Goal: Transaction & Acquisition: Book appointment/travel/reservation

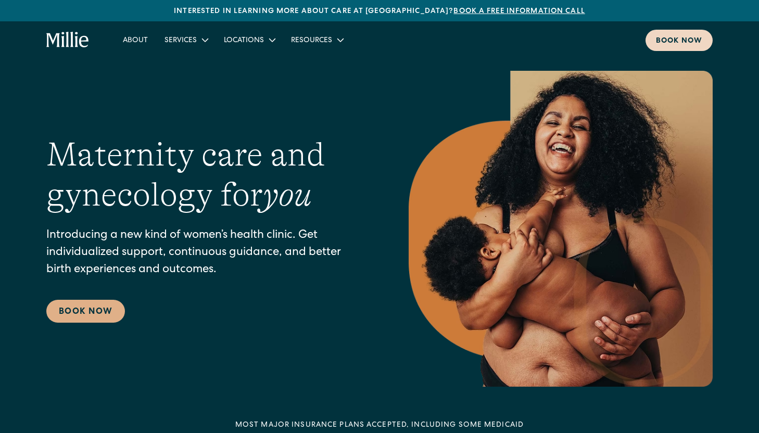
click at [683, 45] on div "Book now" at bounding box center [679, 41] width 46 height 11
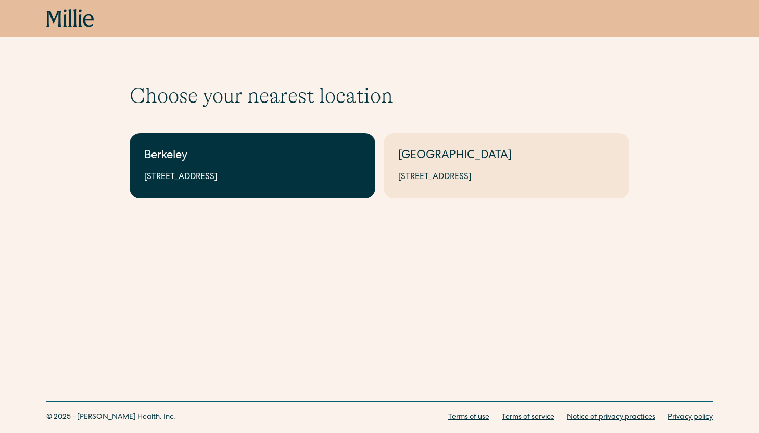
click at [288, 169] on link "Berkeley 2999 Regent St, Suite 524, Berkeley, CA 94705" at bounding box center [253, 165] width 246 height 65
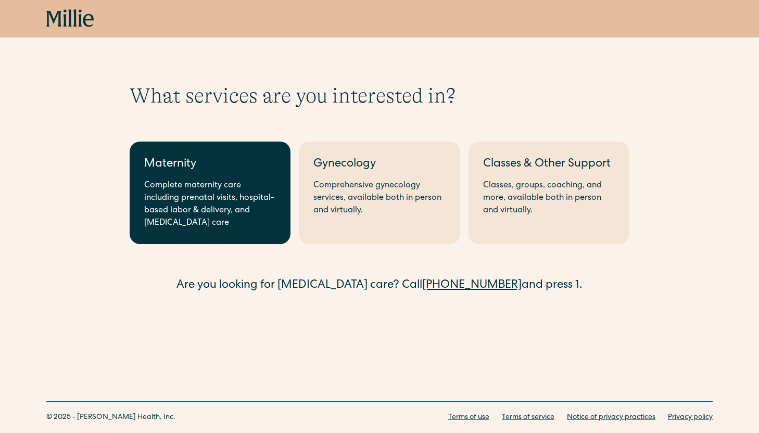
click at [209, 200] on div "Complete maternity care including prenatal visits, hospital-based labor & deliv…" at bounding box center [210, 205] width 132 height 50
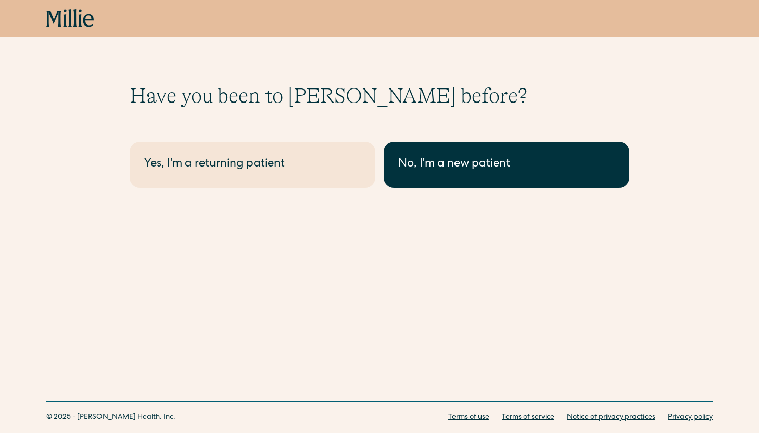
click at [430, 171] on div "No, I'm a new patient" at bounding box center [506, 164] width 216 height 17
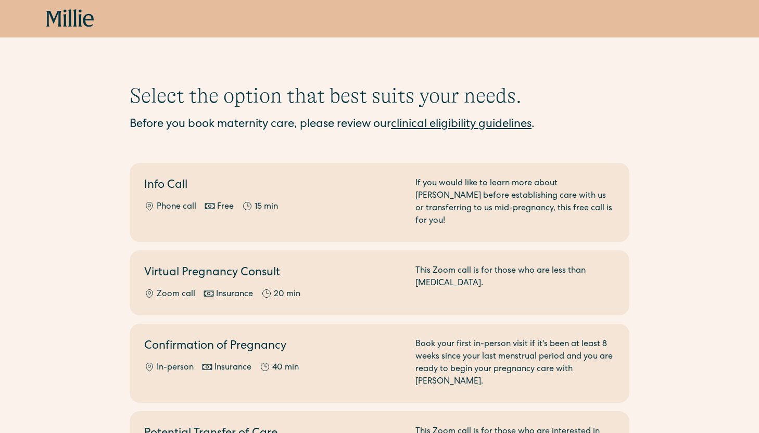
scroll to position [102, 0]
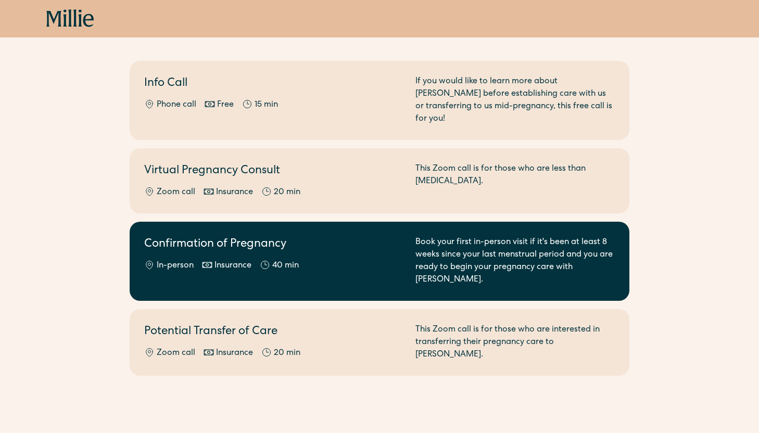
click at [356, 260] on div "In-person Insurance 40 min" at bounding box center [273, 266] width 259 height 12
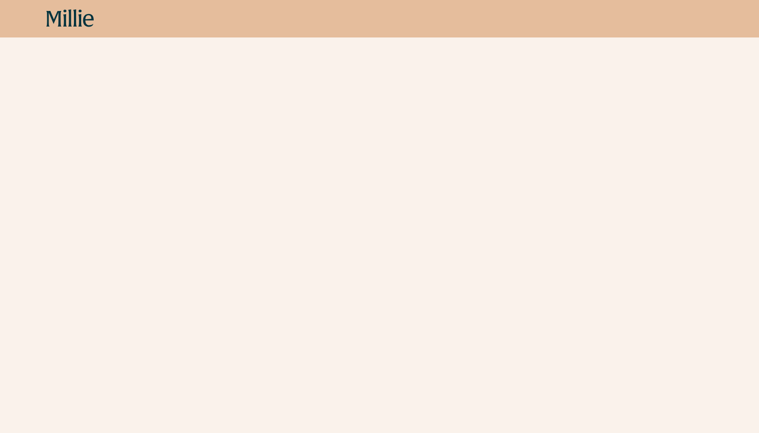
scroll to position [307, 0]
